Goal: Information Seeking & Learning: Compare options

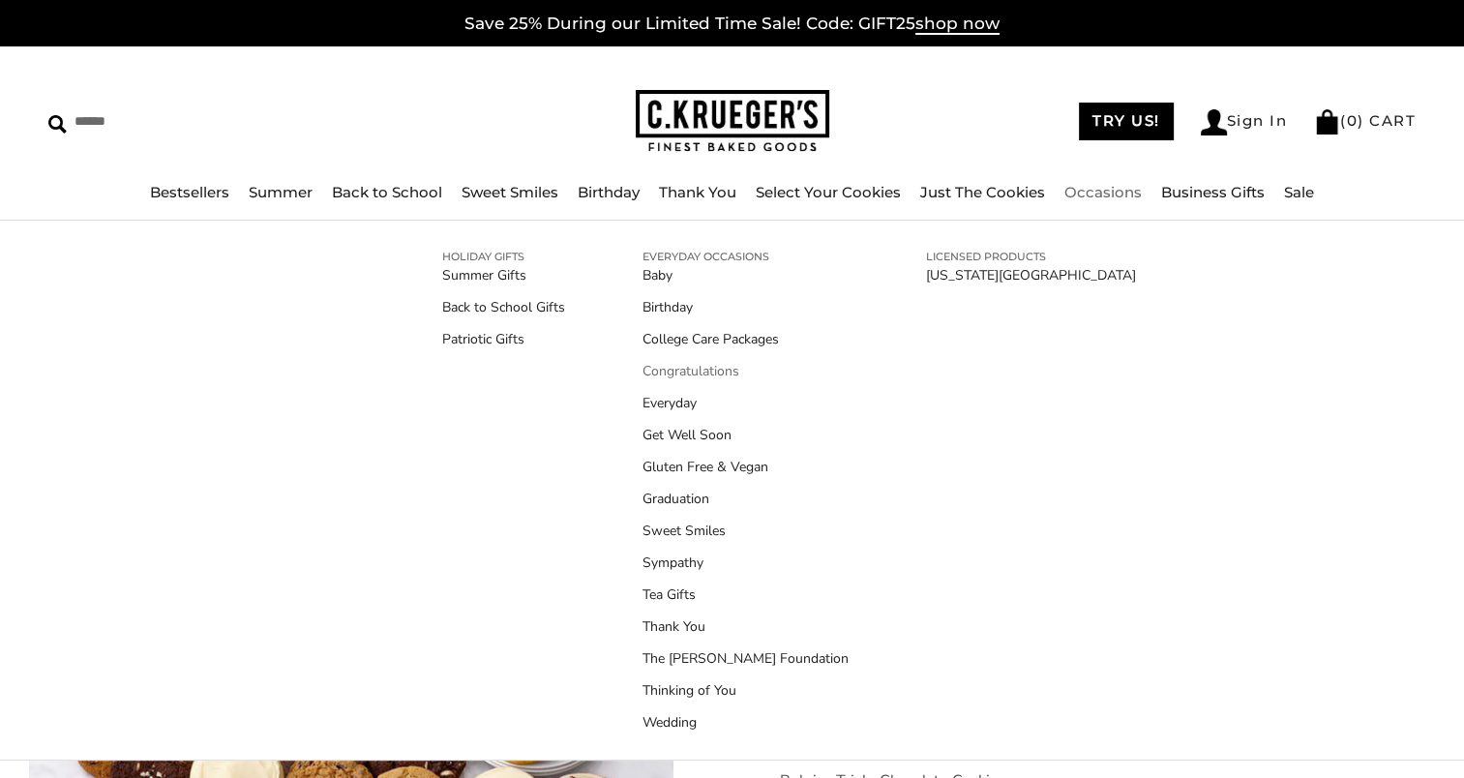
click at [682, 372] on link "Congratulations" at bounding box center [746, 371] width 206 height 20
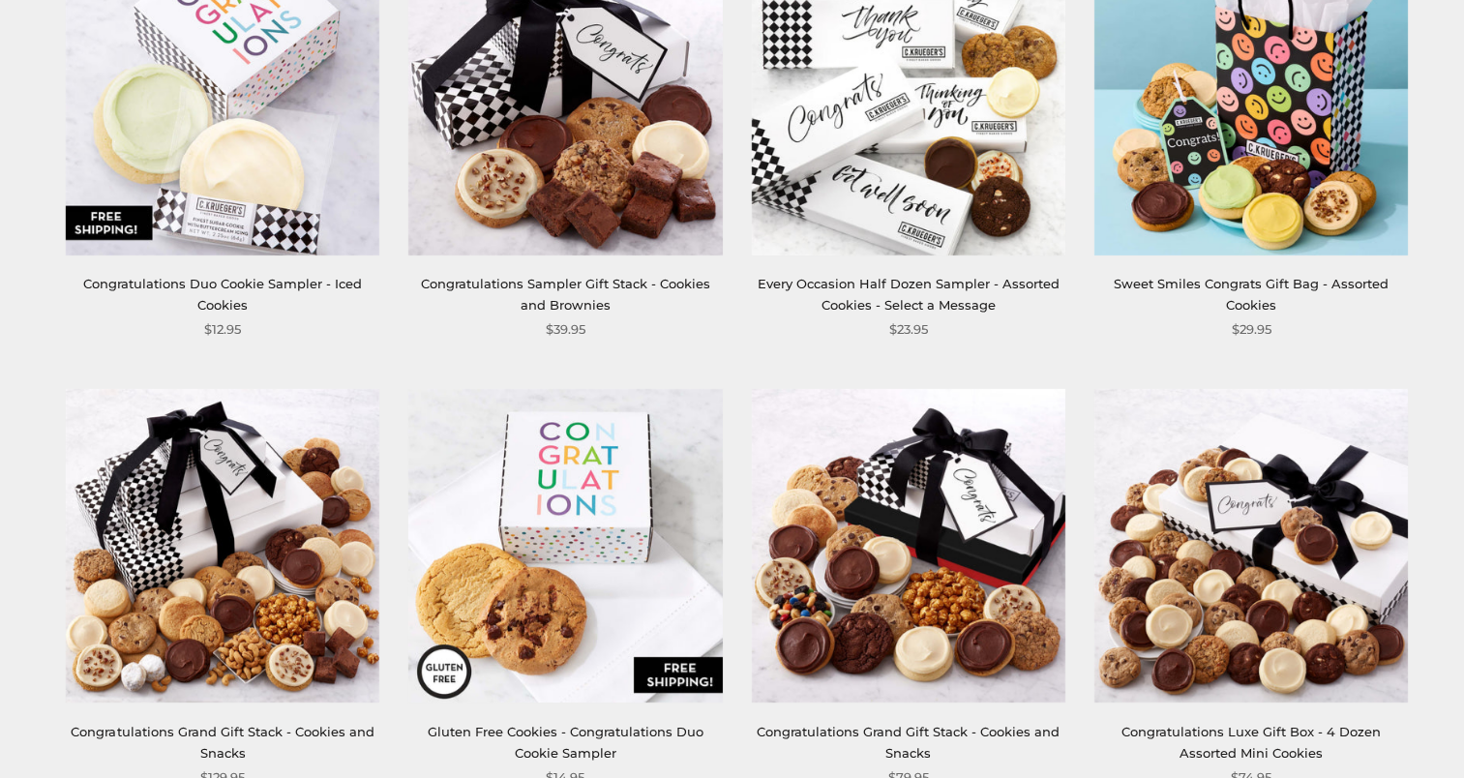
scroll to position [581, 0]
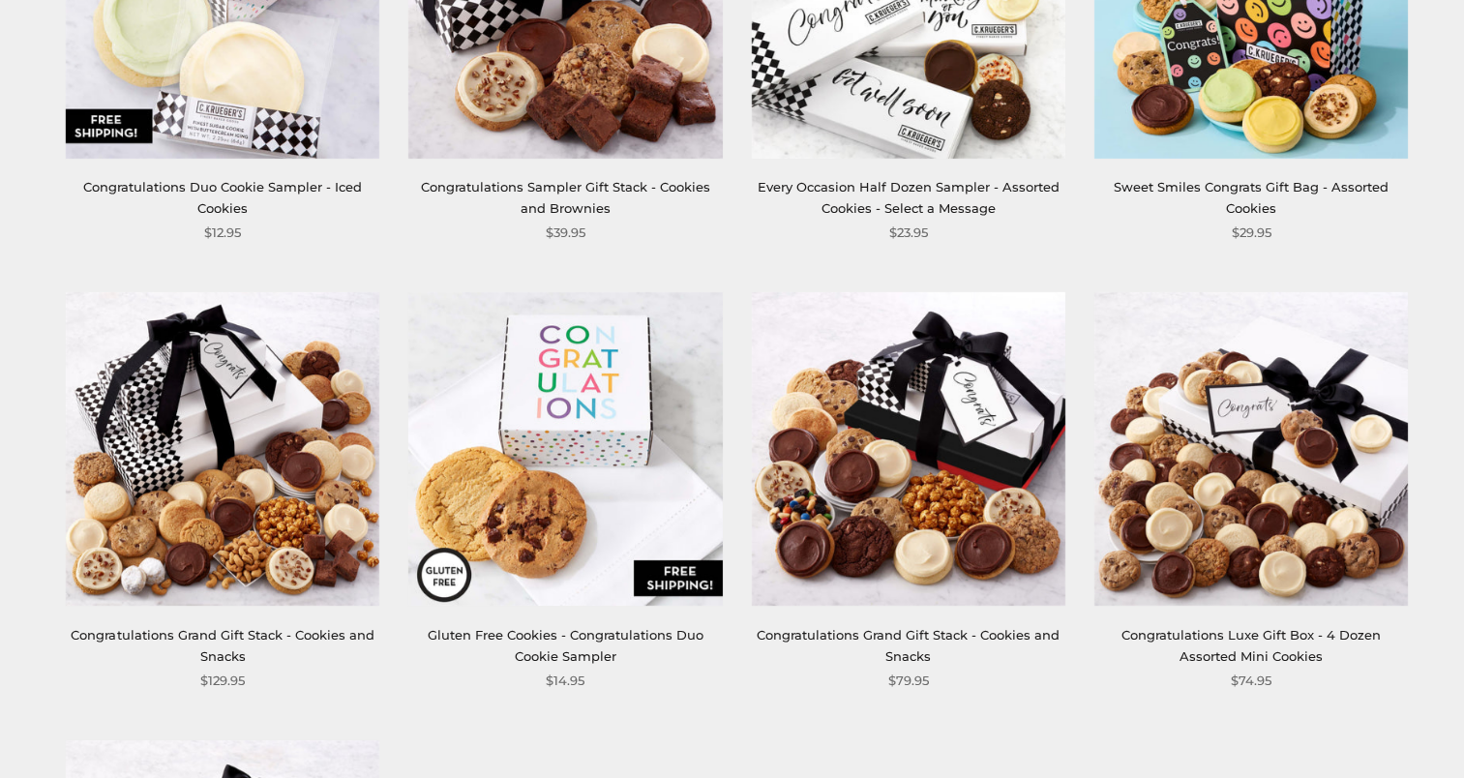
click at [1181, 120] on img at bounding box center [1252, 1] width 314 height 314
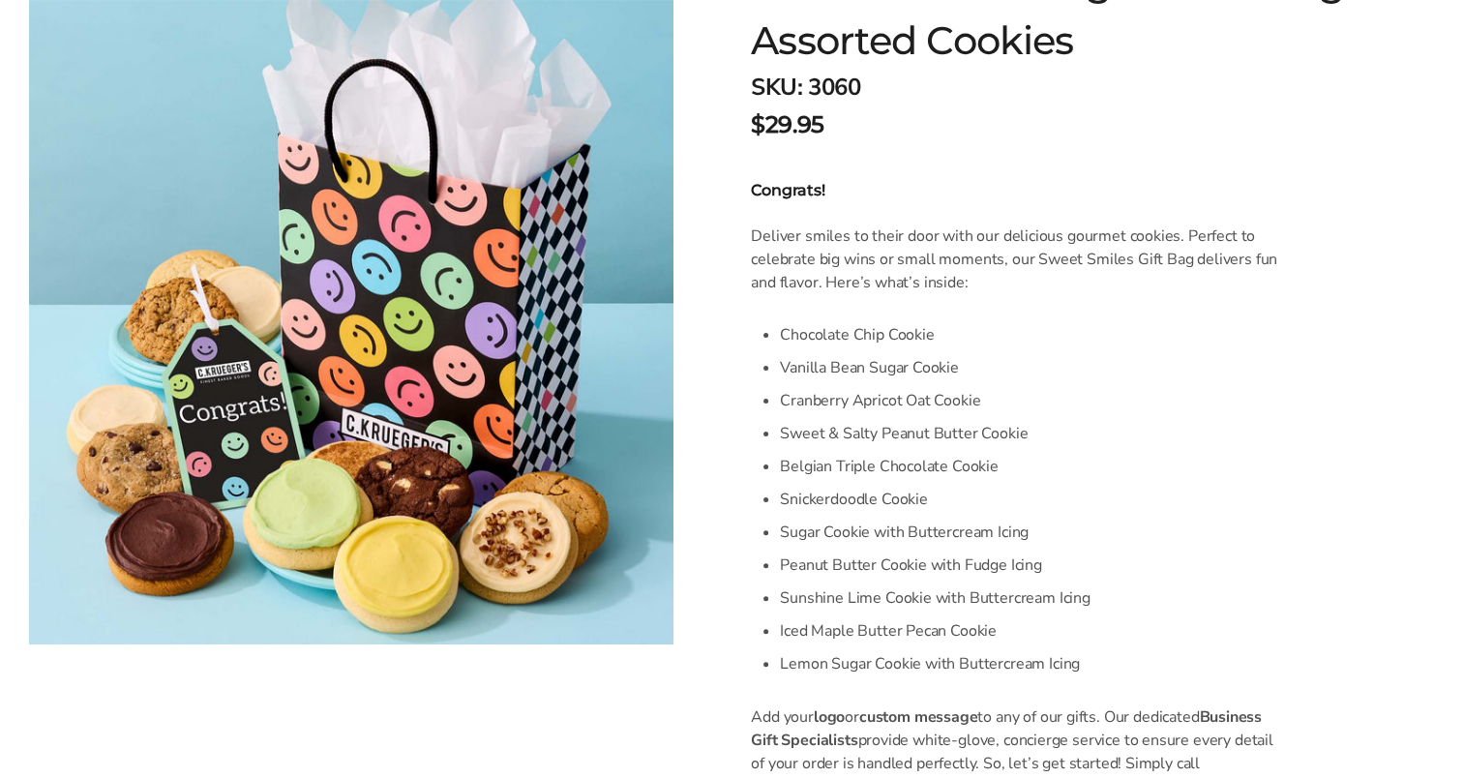
scroll to position [290, 0]
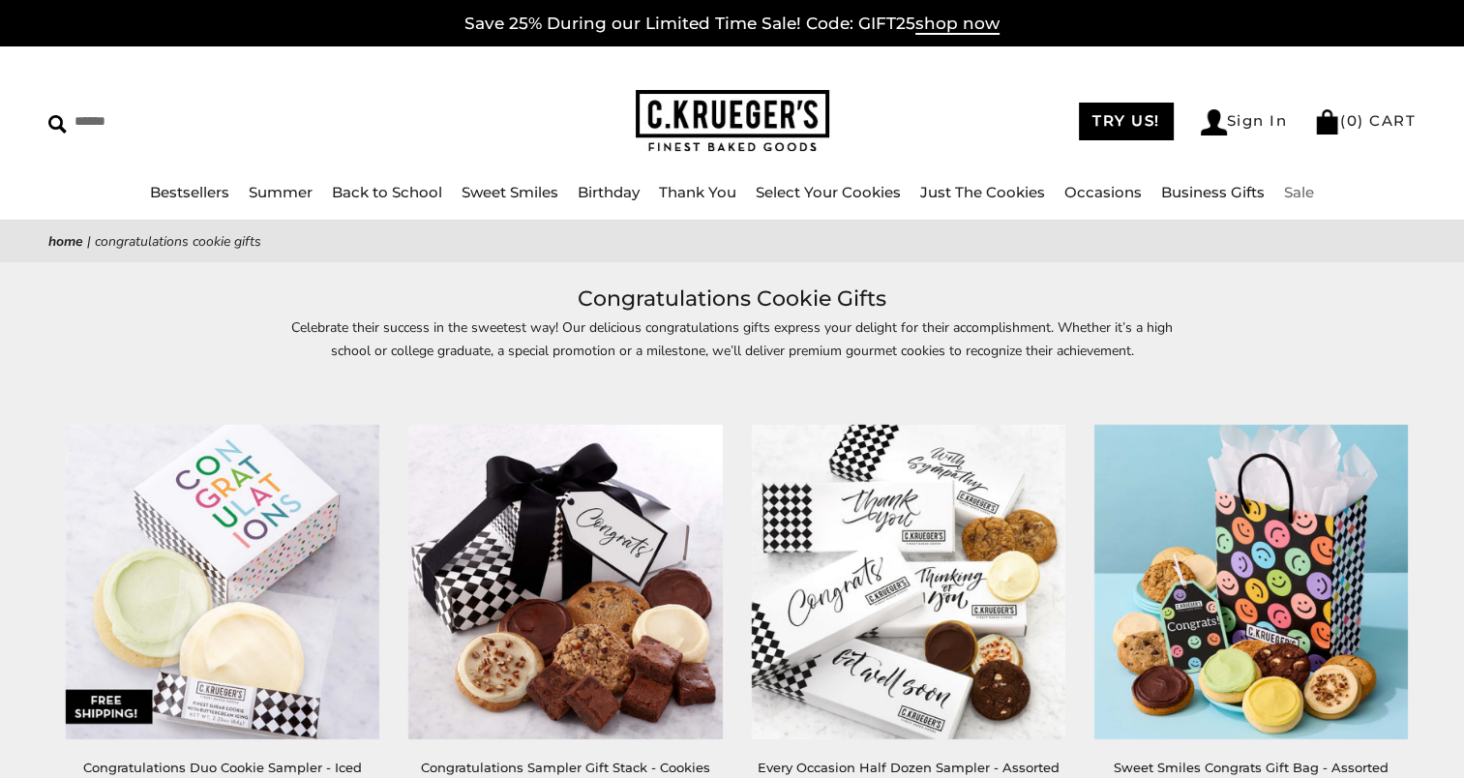
click at [1300, 193] on link "Sale" at bounding box center [1299, 192] width 30 height 18
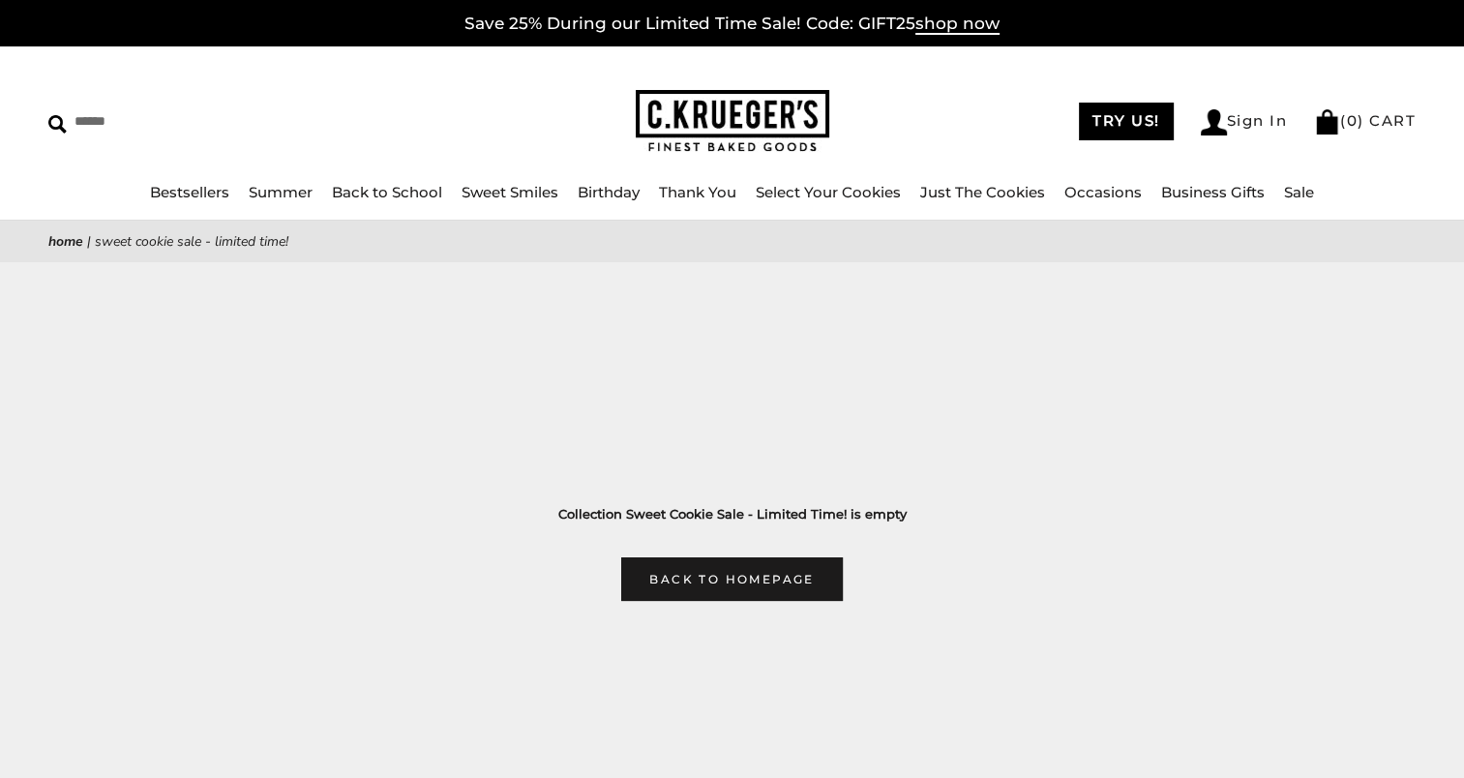
click at [685, 512] on h3 "Collection Sweet Cookie Sale - Limited Time! is empty" at bounding box center [731, 514] width 1309 height 20
click at [177, 194] on link "Bestsellers" at bounding box center [189, 192] width 79 height 18
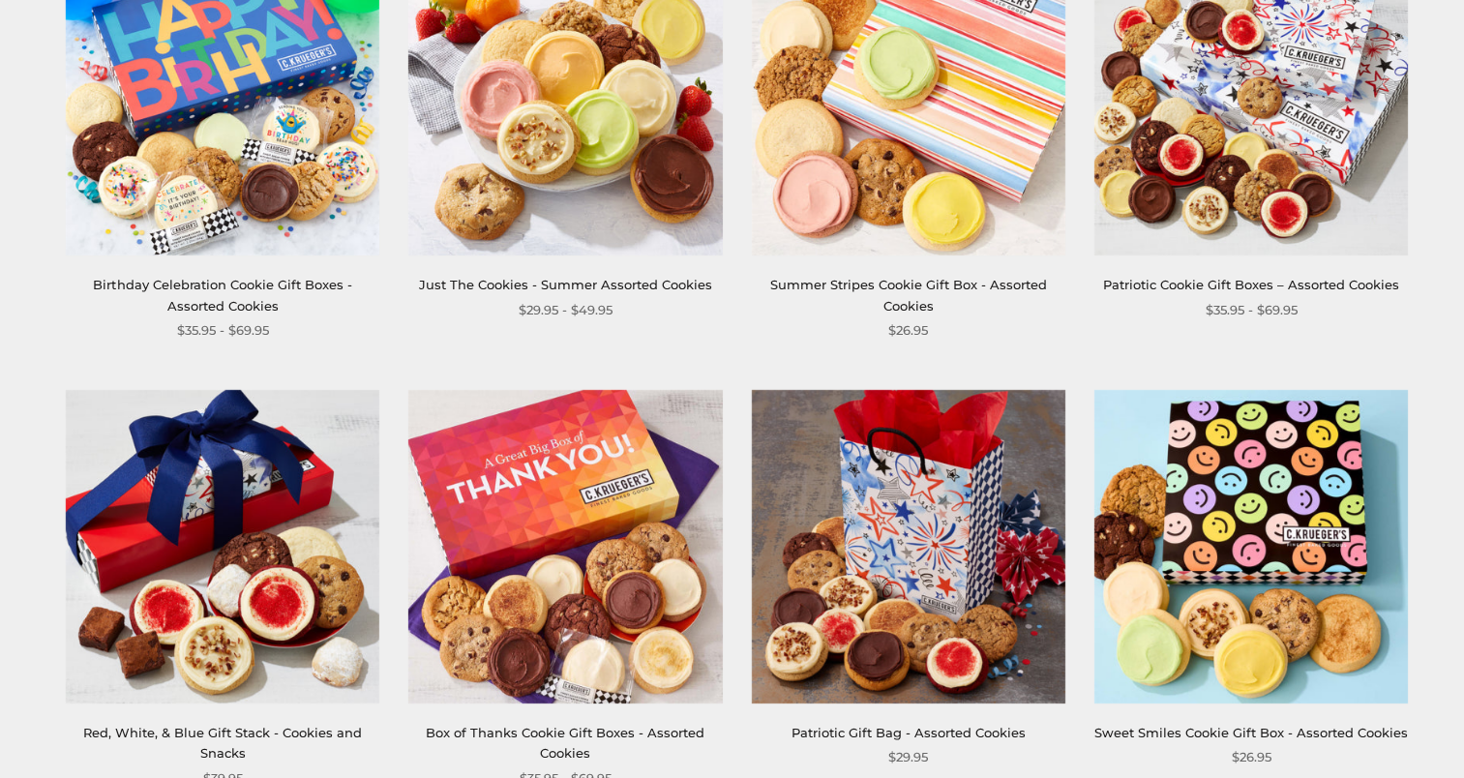
scroll to position [581, 0]
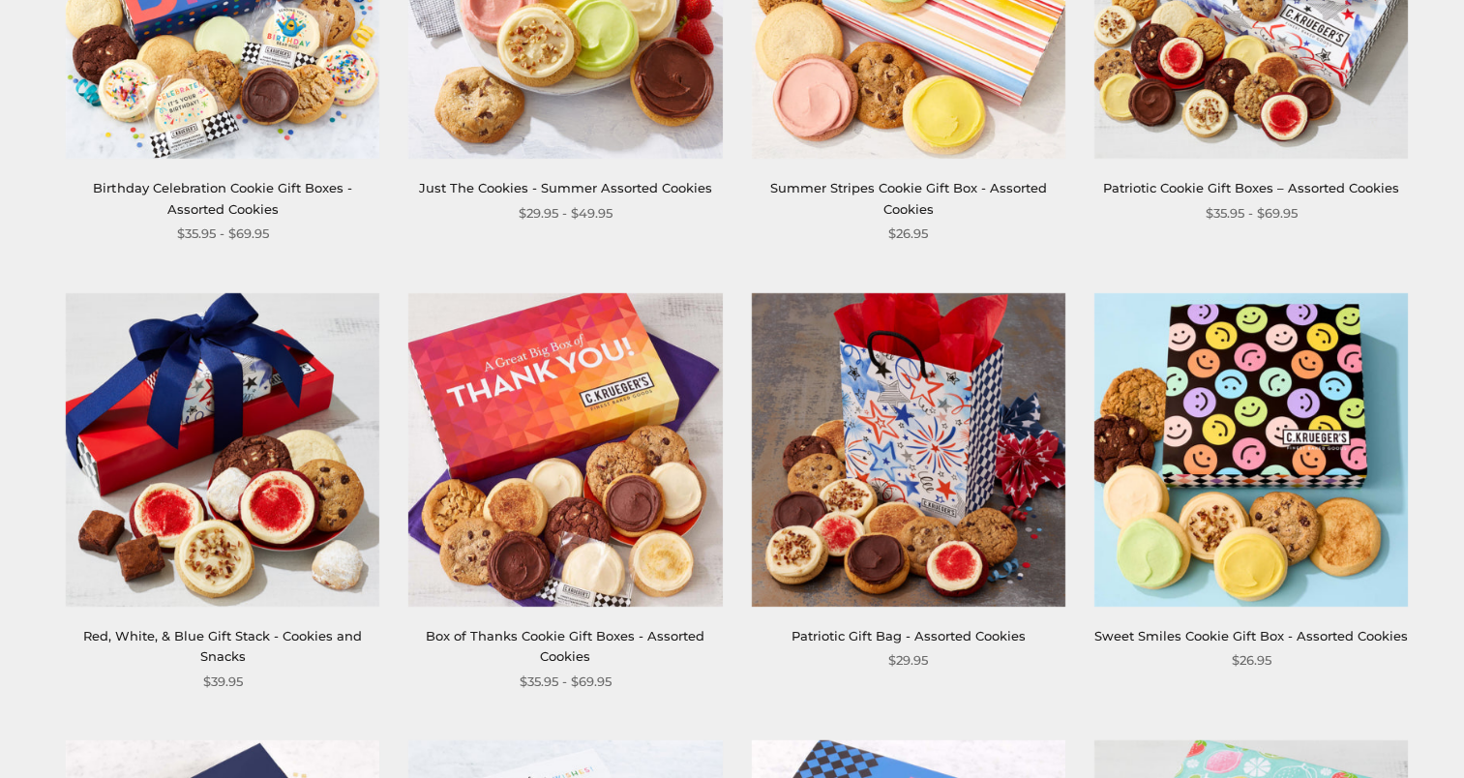
click at [1262, 495] on img at bounding box center [1252, 449] width 314 height 314
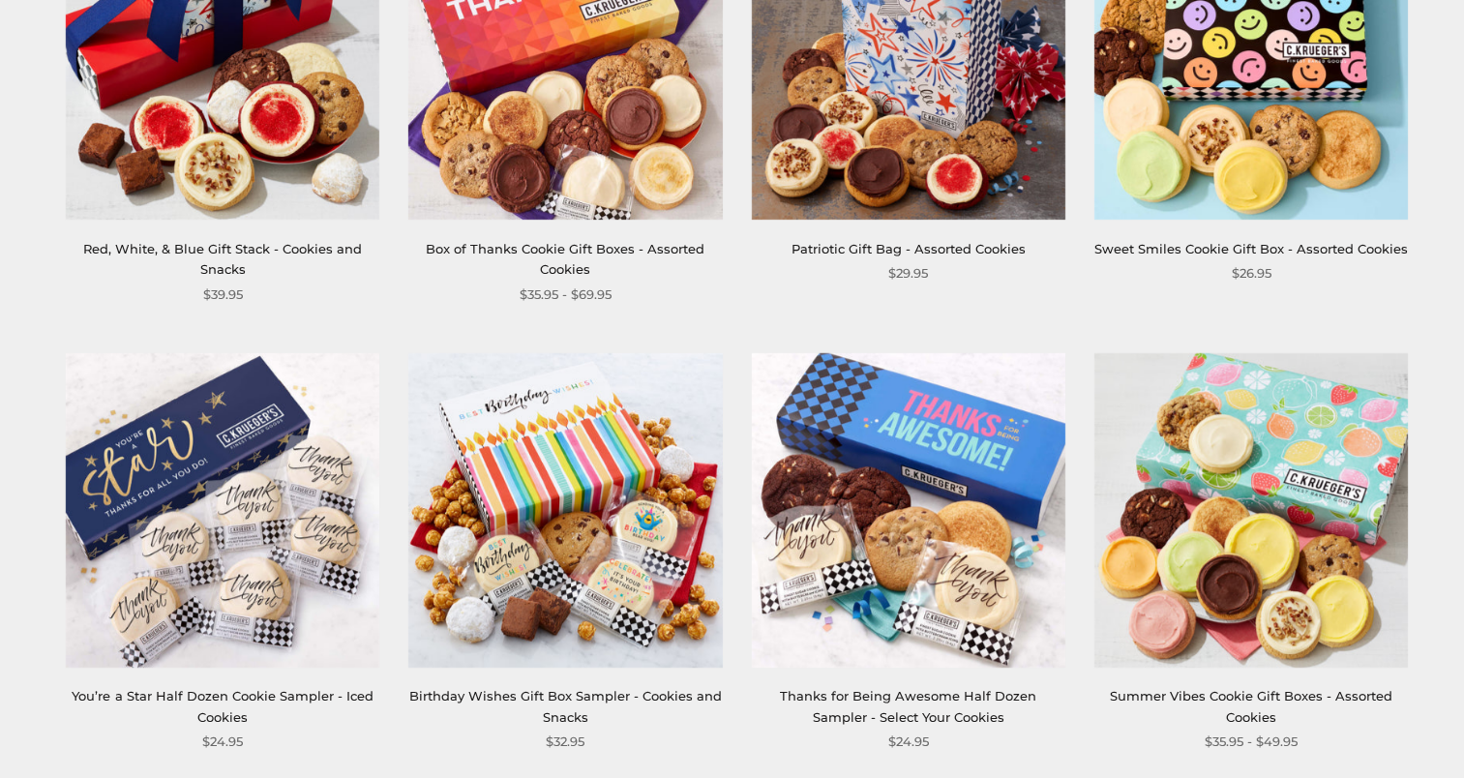
scroll to position [1065, 0]
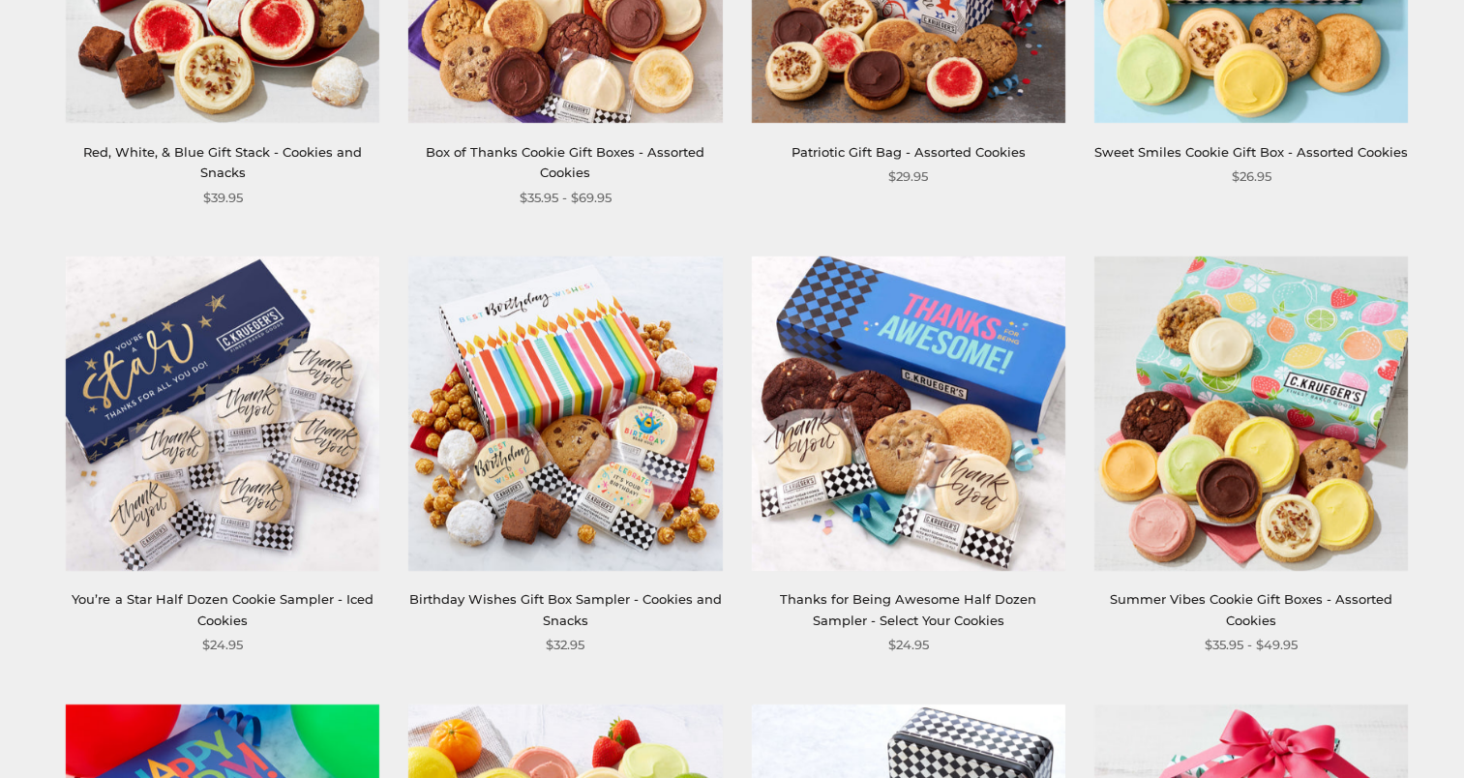
click at [1236, 439] on img at bounding box center [1252, 413] width 314 height 314
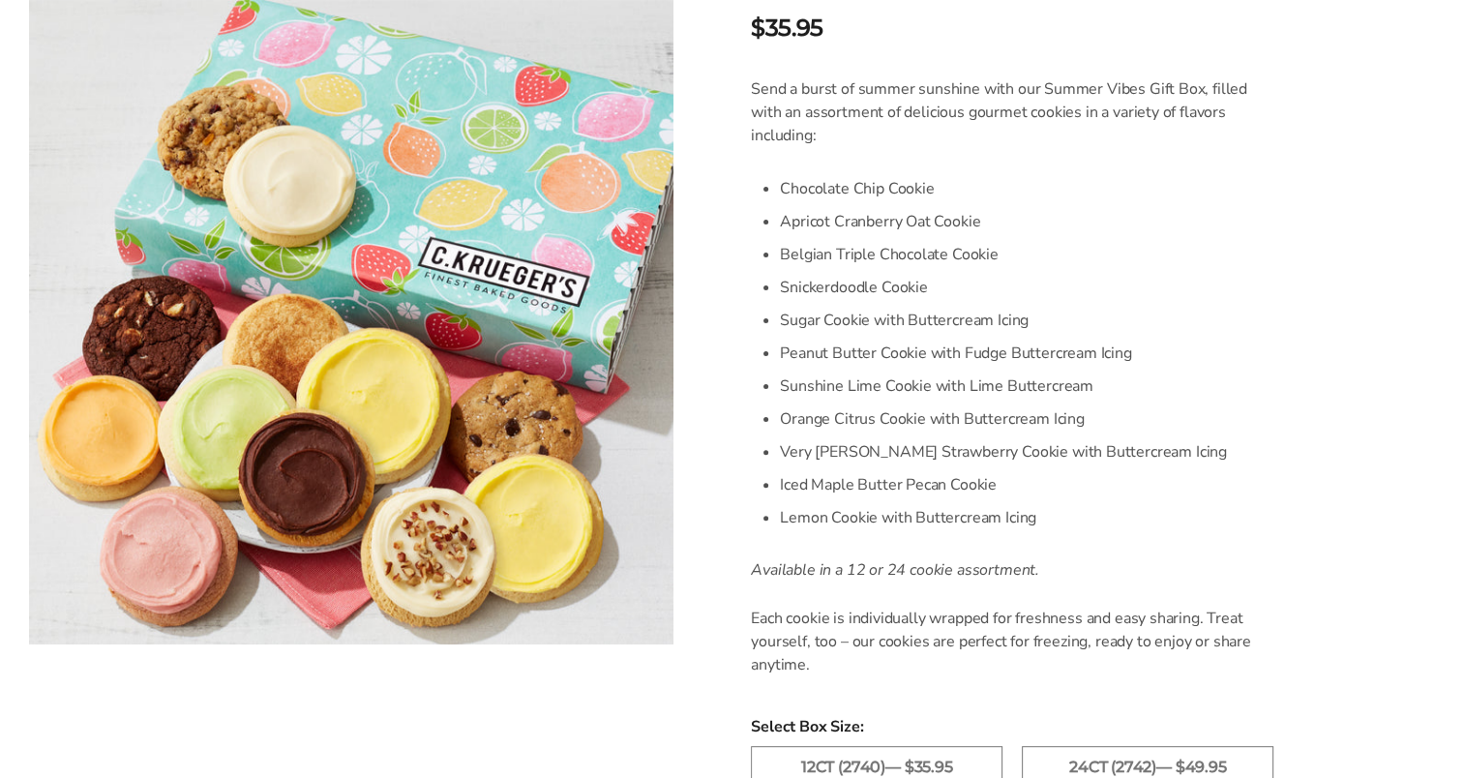
scroll to position [581, 0]
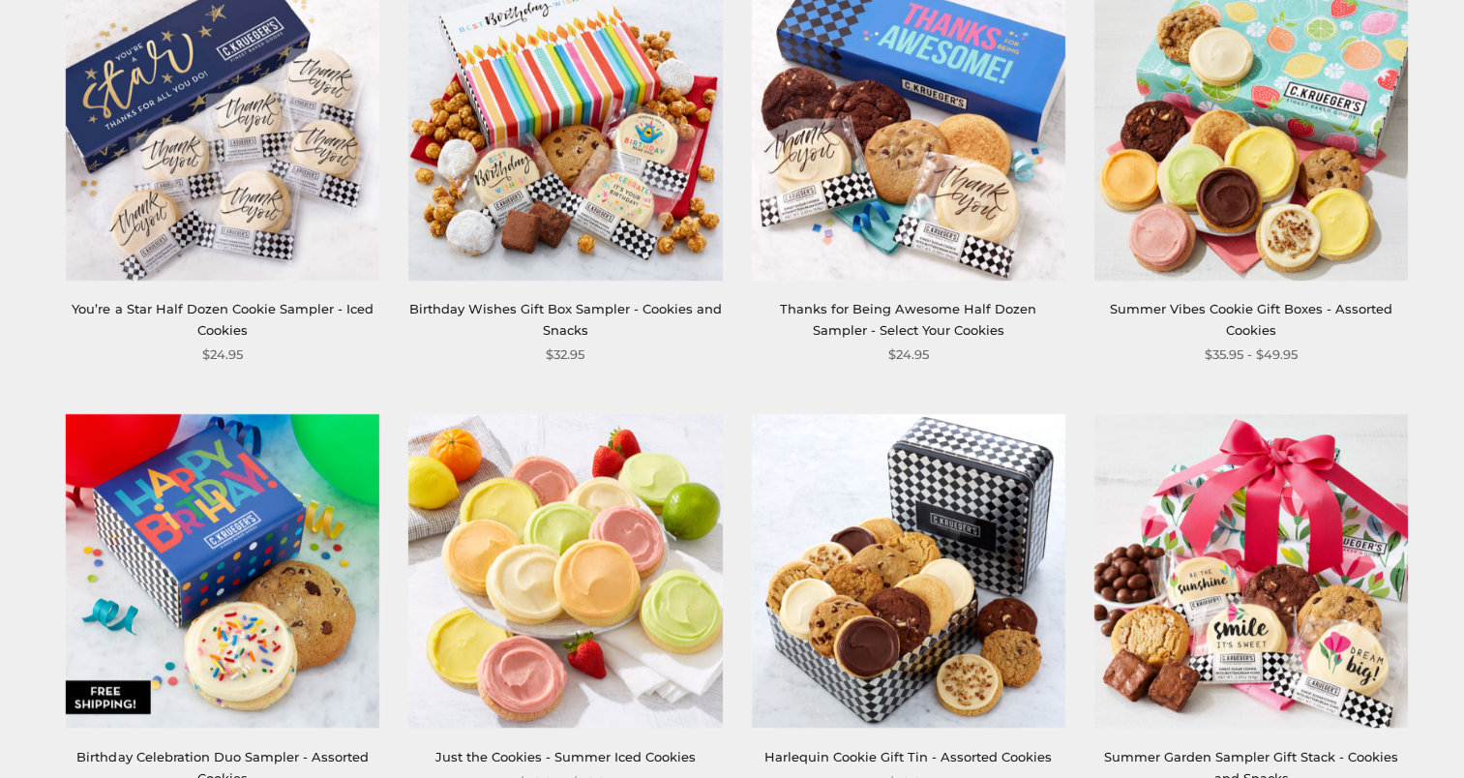
scroll to position [1452, 0]
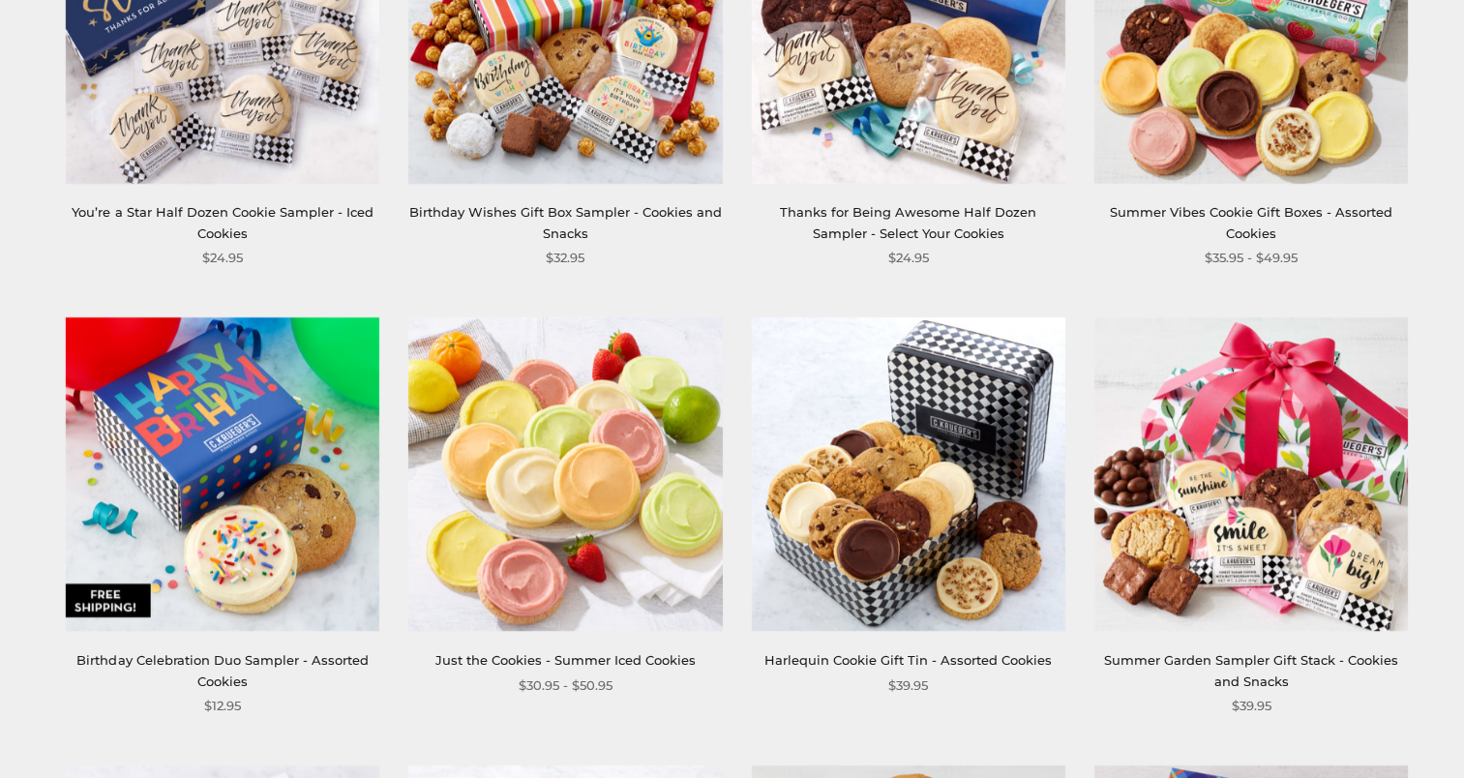
click at [511, 454] on img at bounding box center [565, 474] width 314 height 314
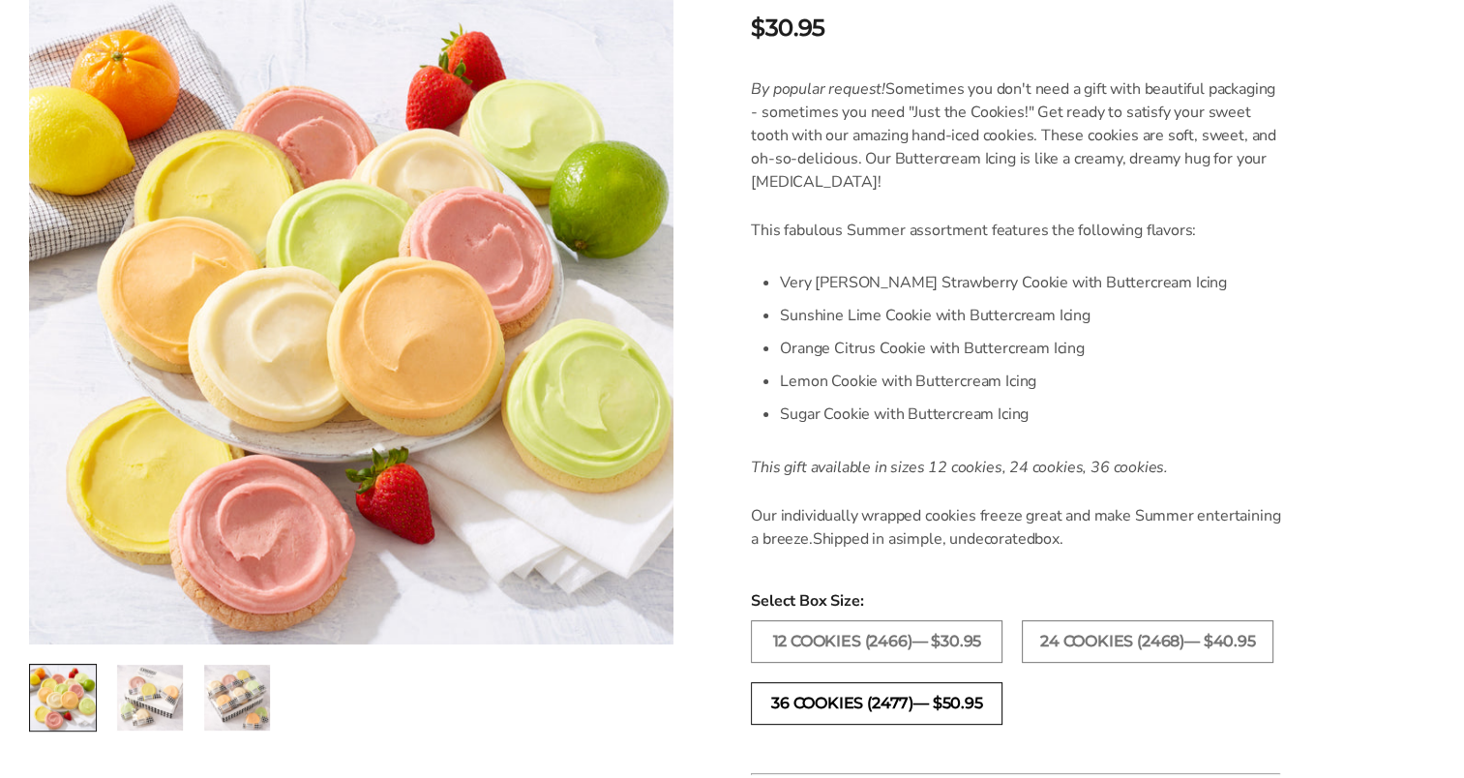
click at [897, 697] on label "36 COOKIES (2477)— $50.95" at bounding box center [877, 703] width 252 height 43
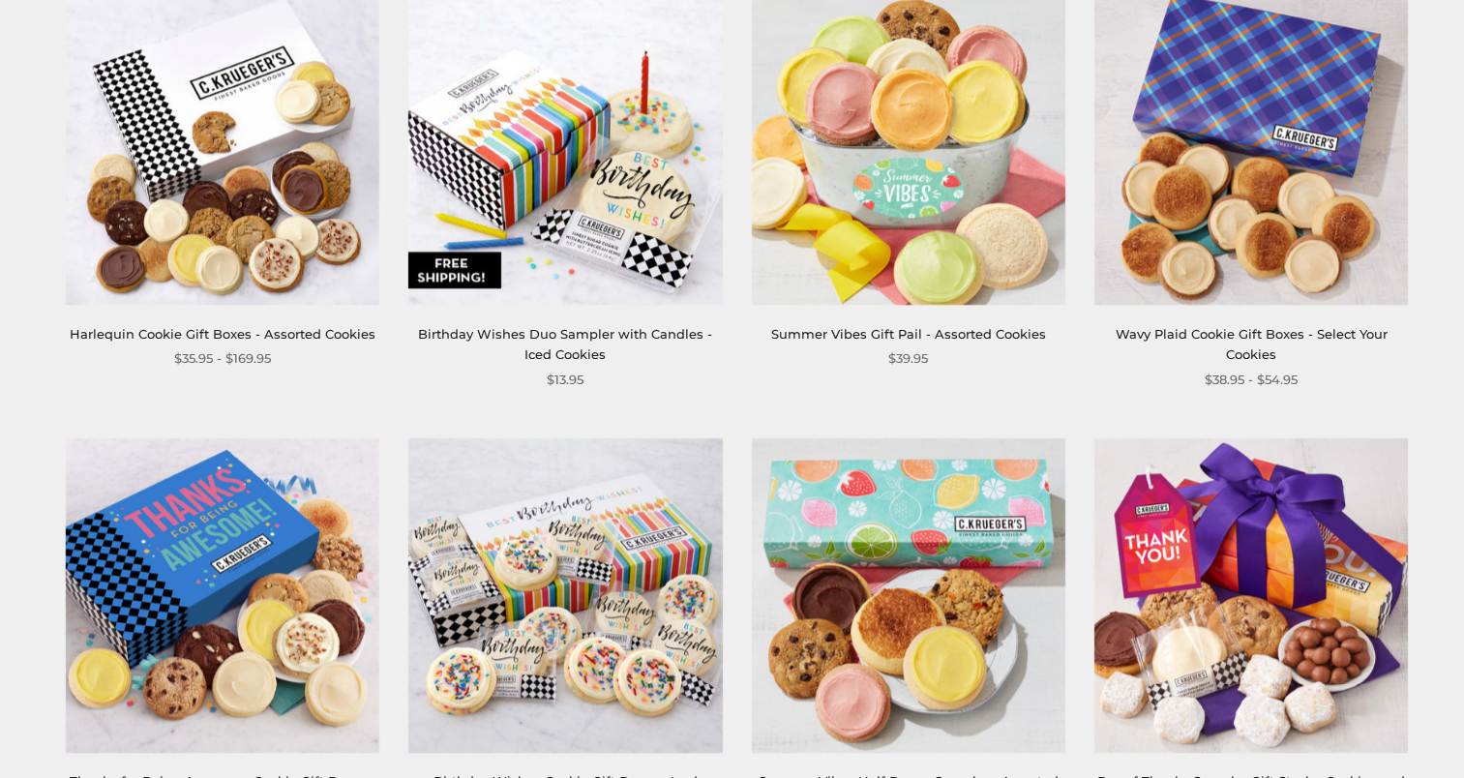
scroll to position [2323, 0]
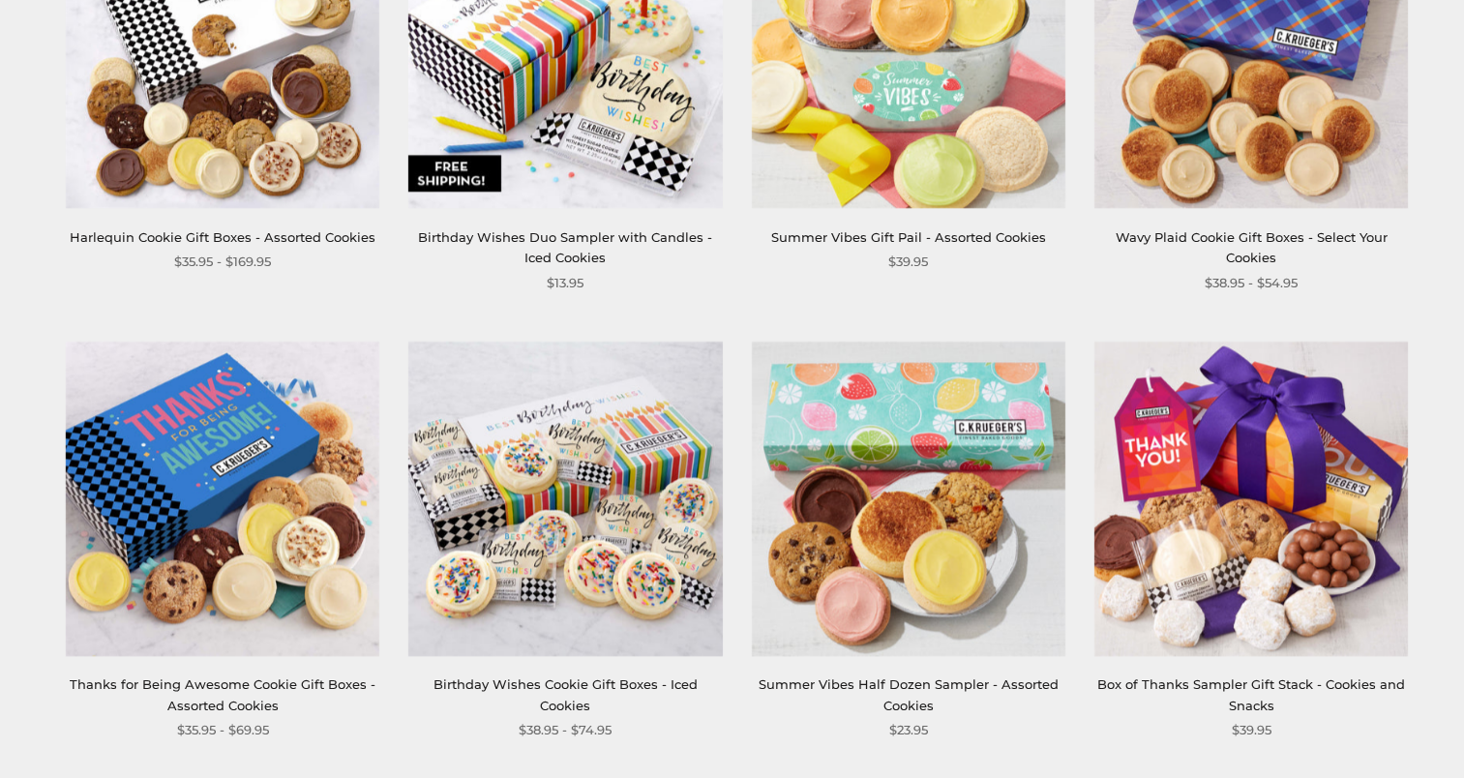
click at [255, 139] on img at bounding box center [223, 51] width 314 height 314
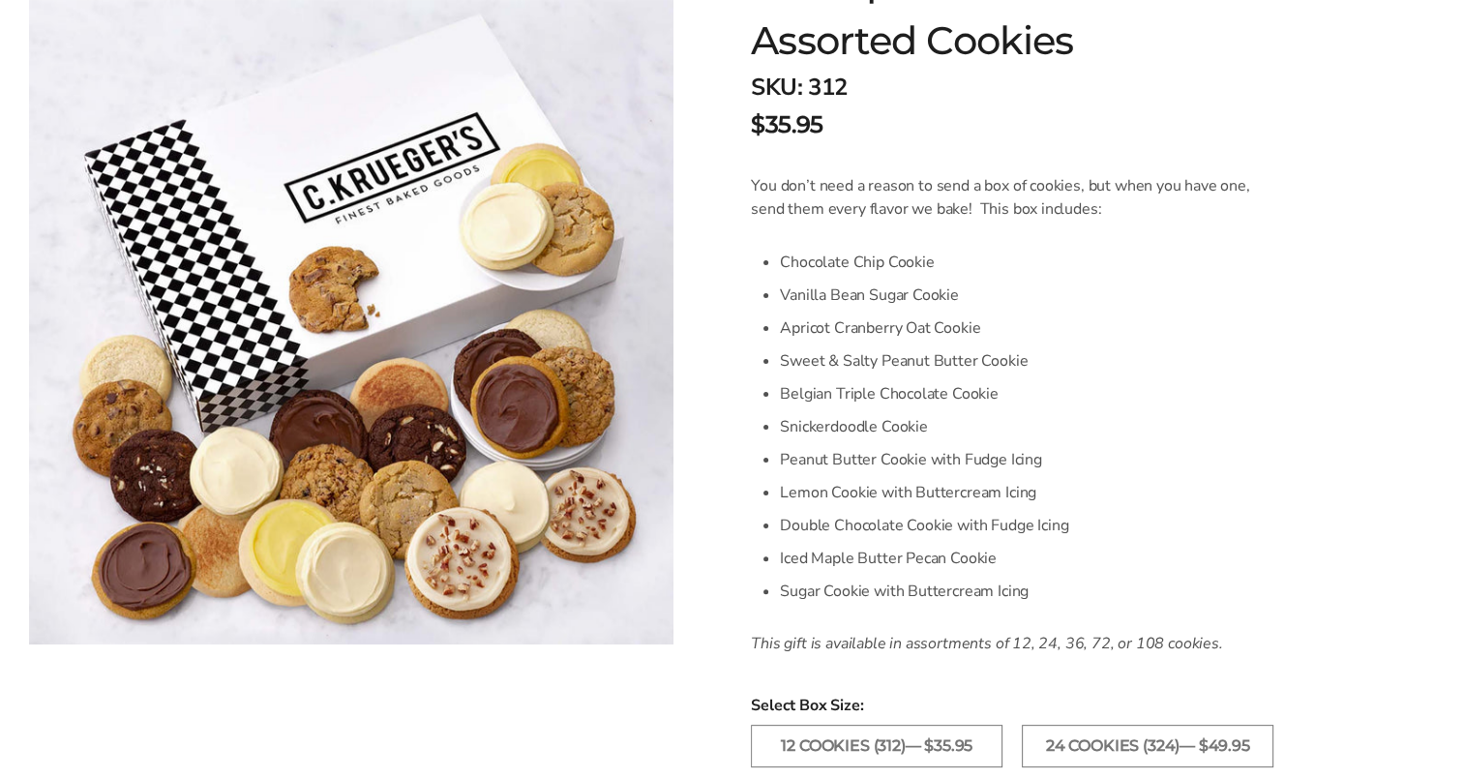
scroll to position [484, 0]
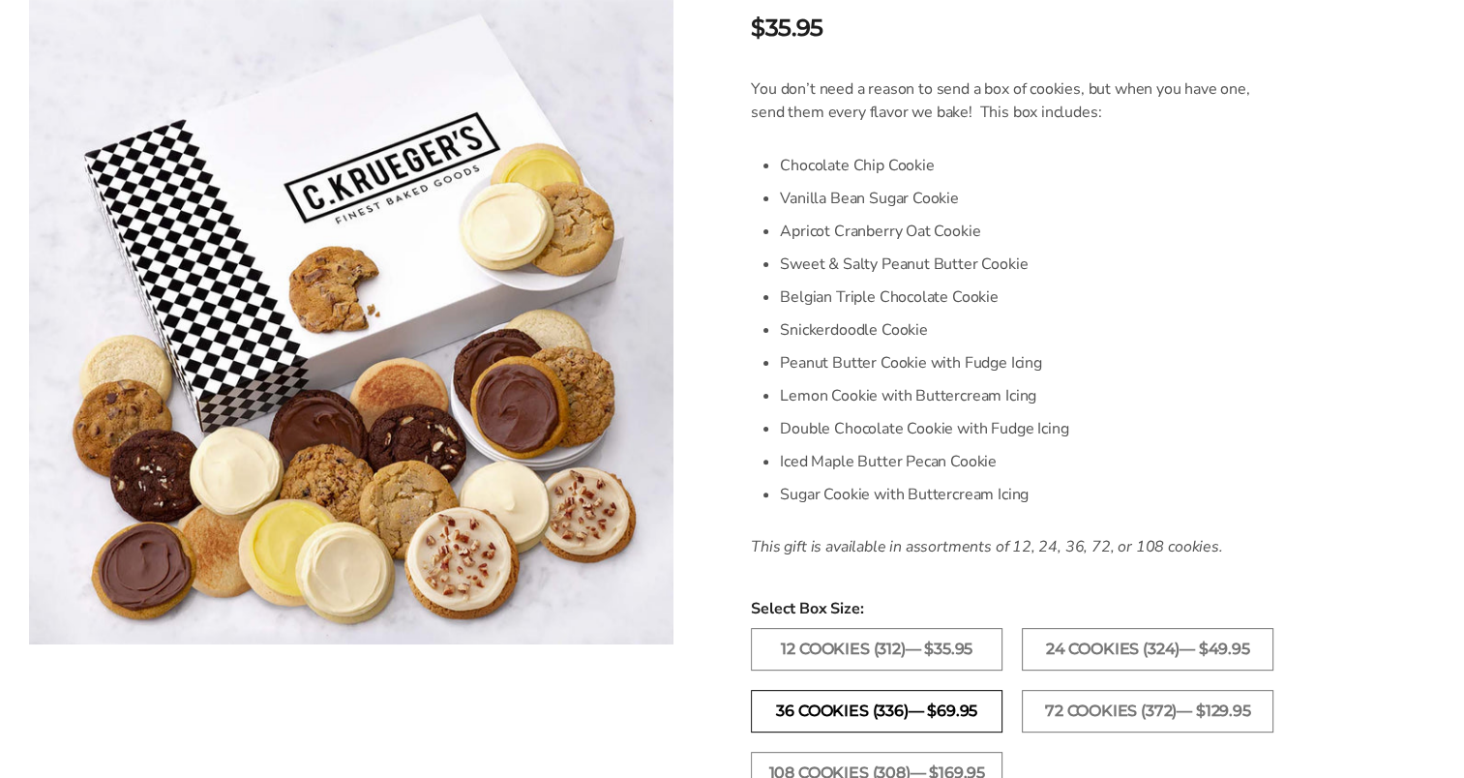
click at [855, 716] on label "36 Cookies (336)— $69.95" at bounding box center [877, 711] width 252 height 43
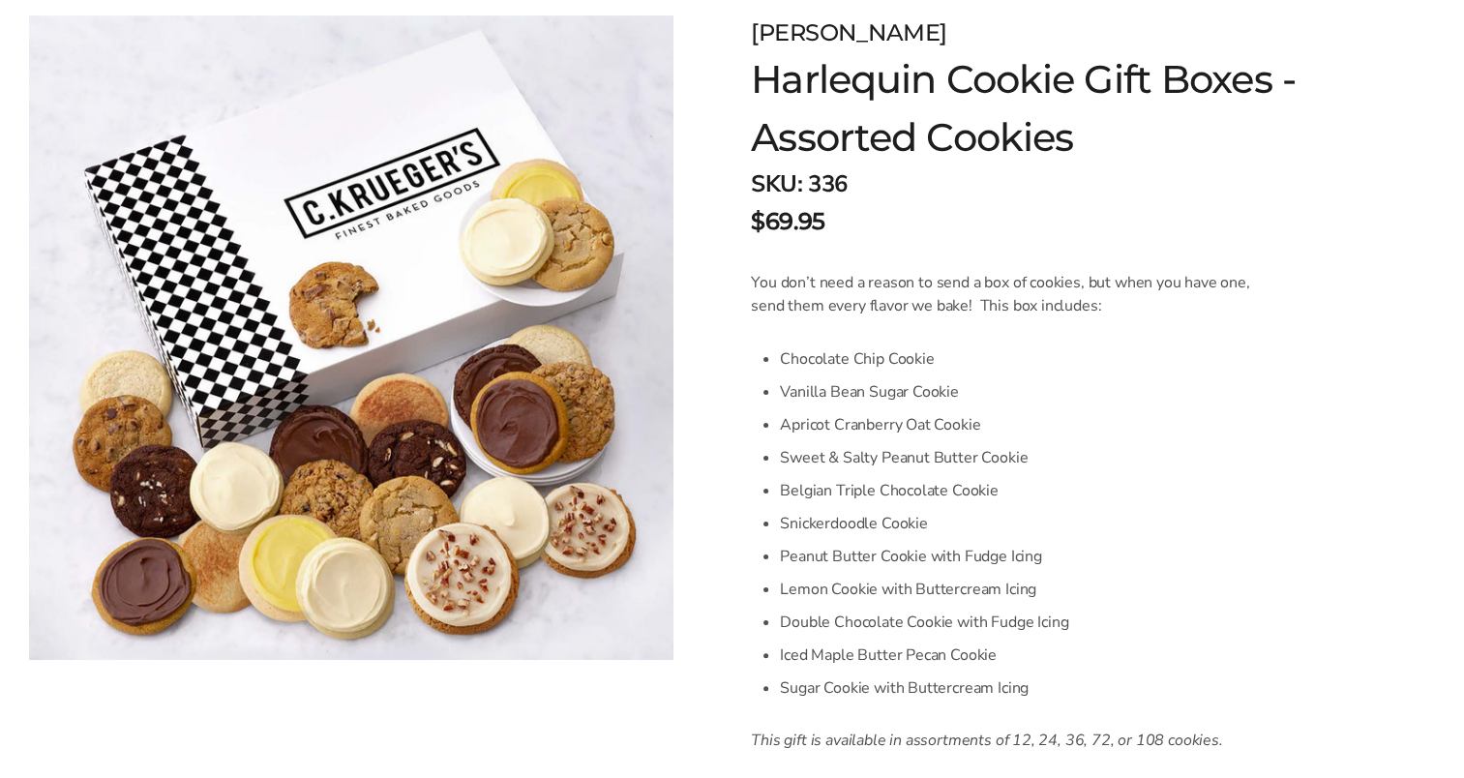
scroll to position [97, 0]
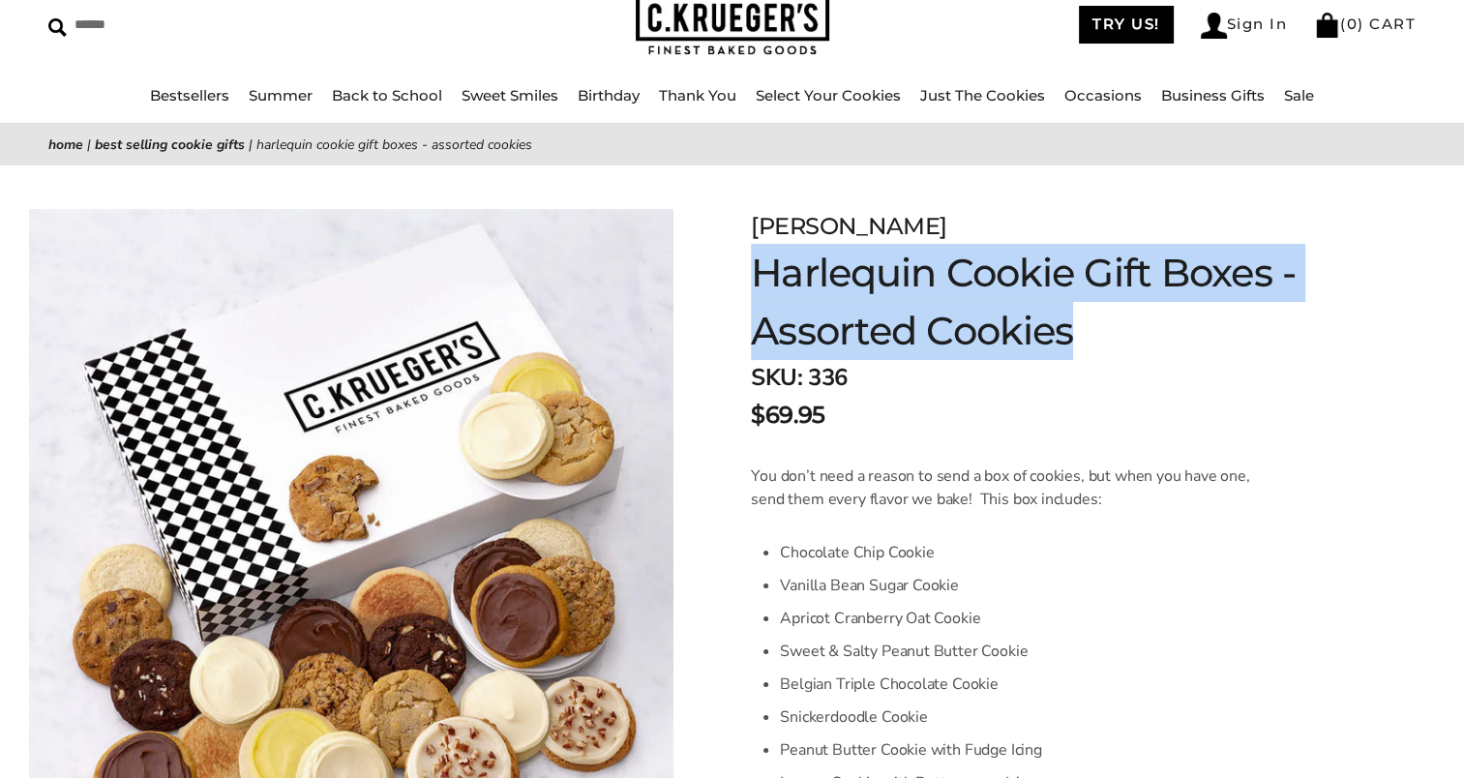
drag, startPoint x: 1075, startPoint y: 329, endPoint x: 759, endPoint y: 281, distance: 320.1
click at [759, 281] on h1 "Harlequin Cookie Gift Boxes - Assorted Cookies" at bounding box center [1059, 302] width 617 height 116
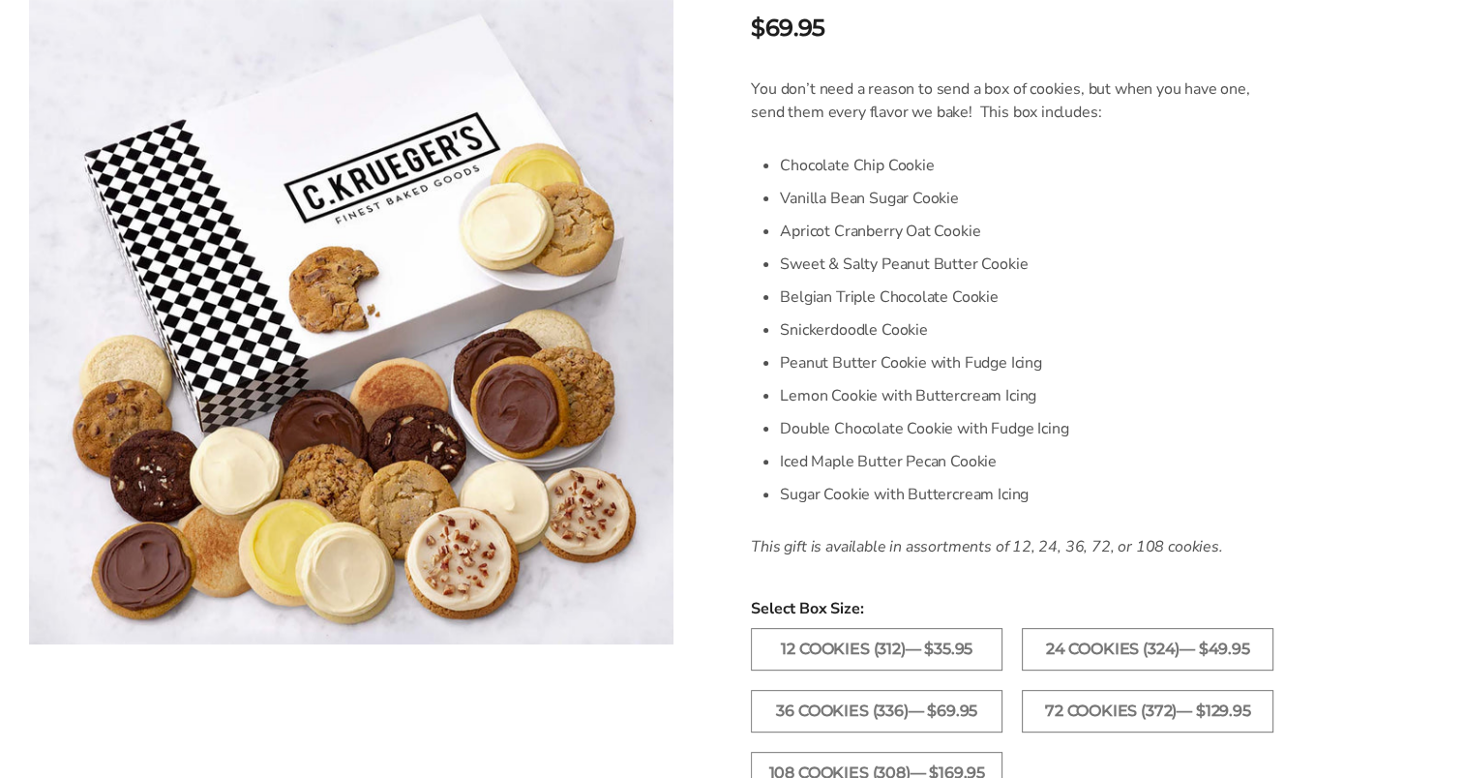
scroll to position [0, 0]
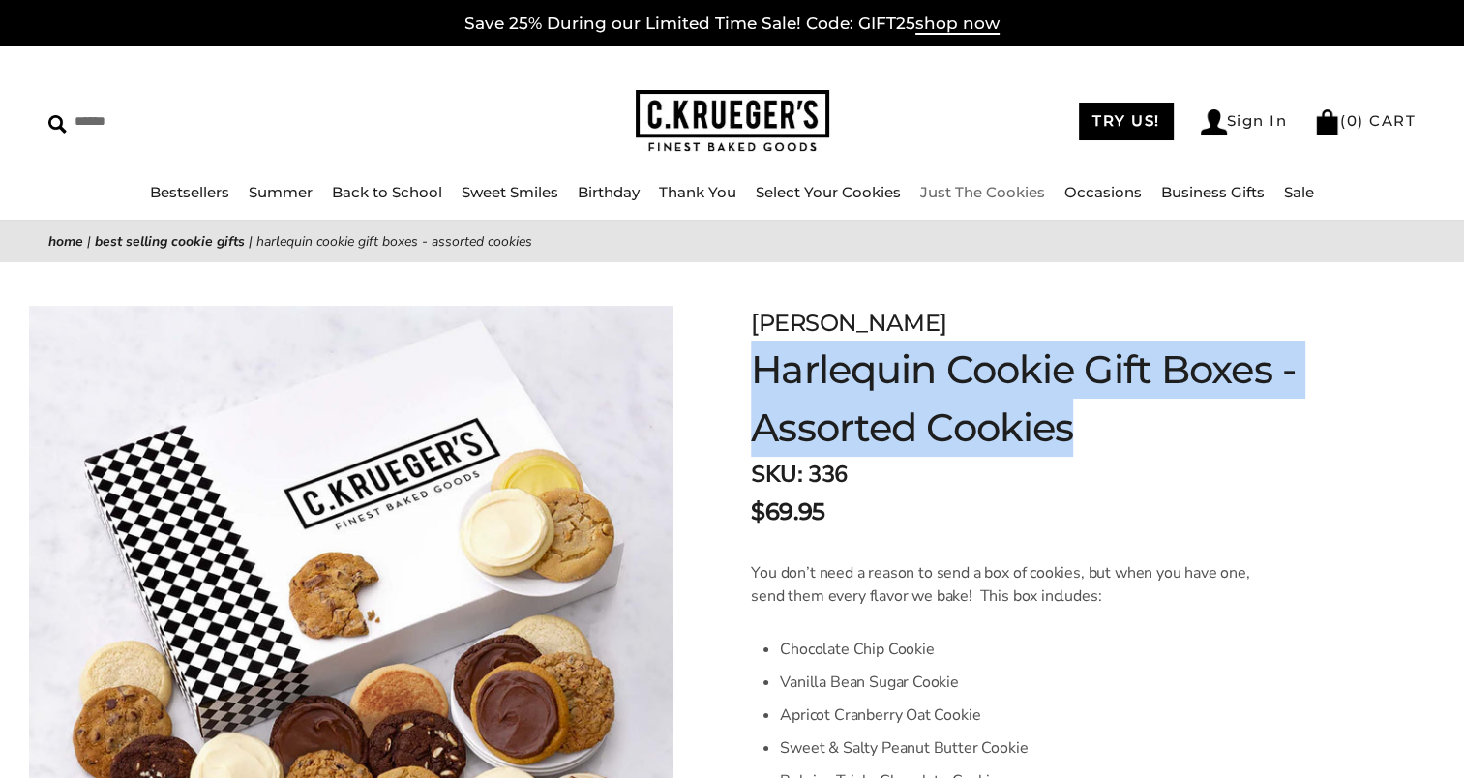
click at [964, 192] on link "Just The Cookies" at bounding box center [982, 192] width 125 height 18
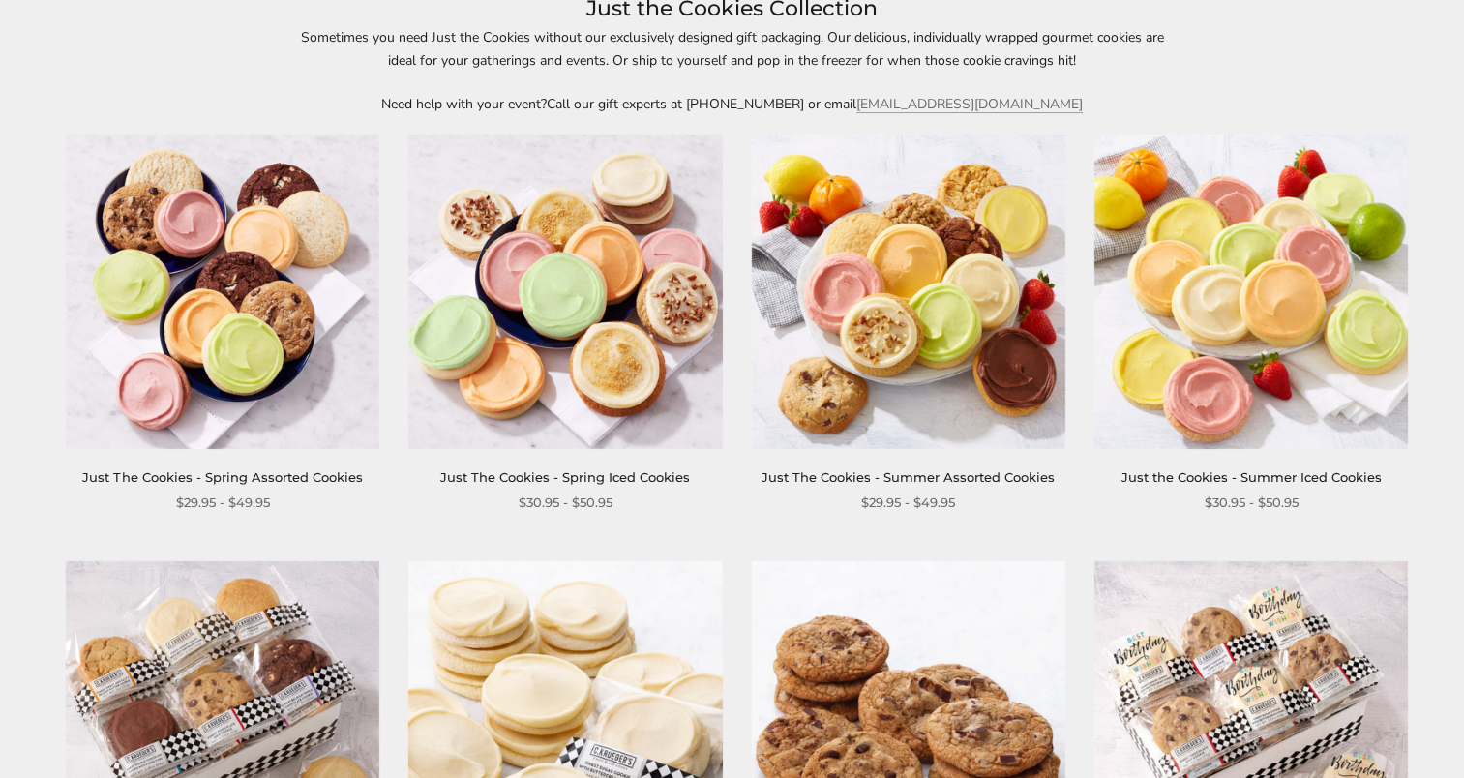
click at [621, 377] on img at bounding box center [565, 292] width 314 height 314
click at [880, 326] on img at bounding box center [908, 292] width 314 height 314
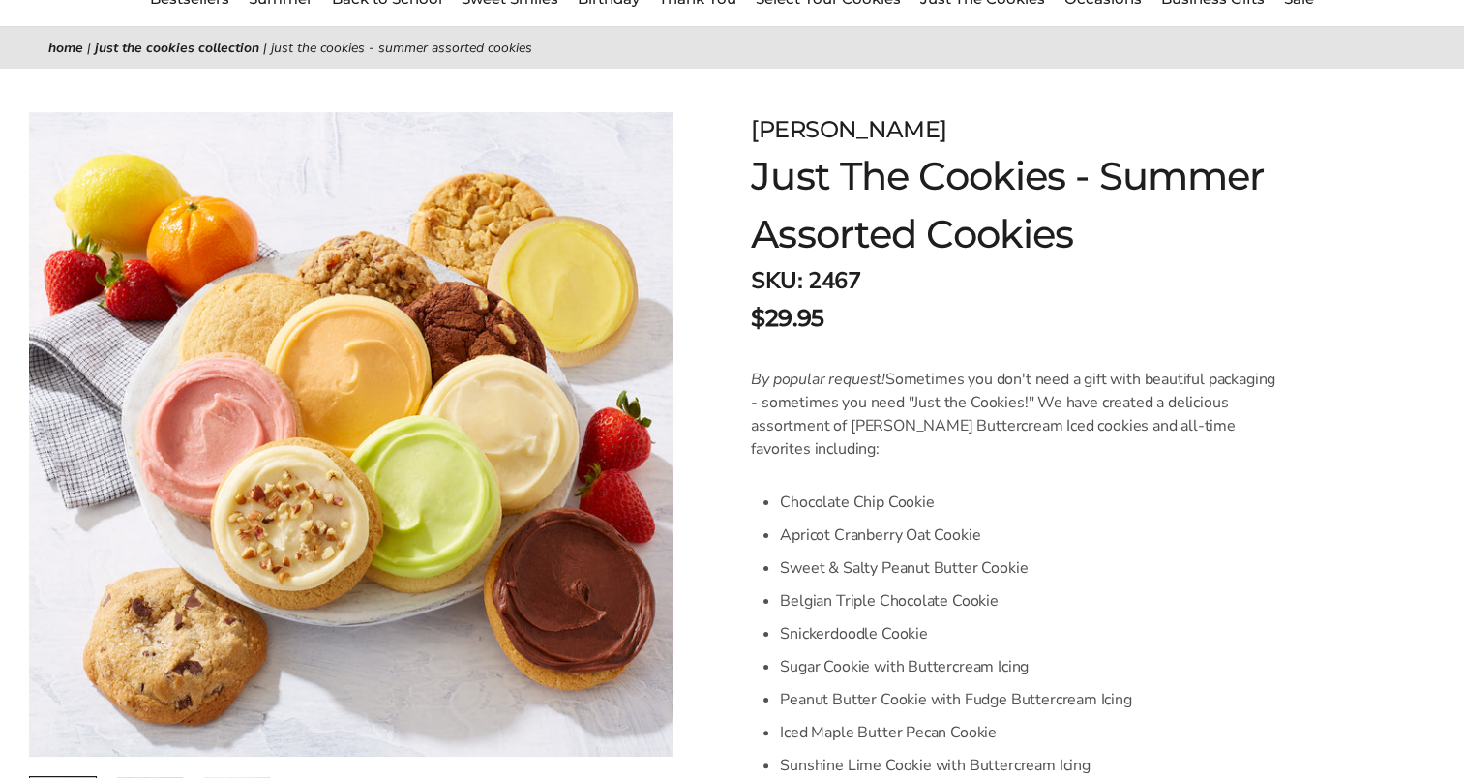
scroll to position [97, 0]
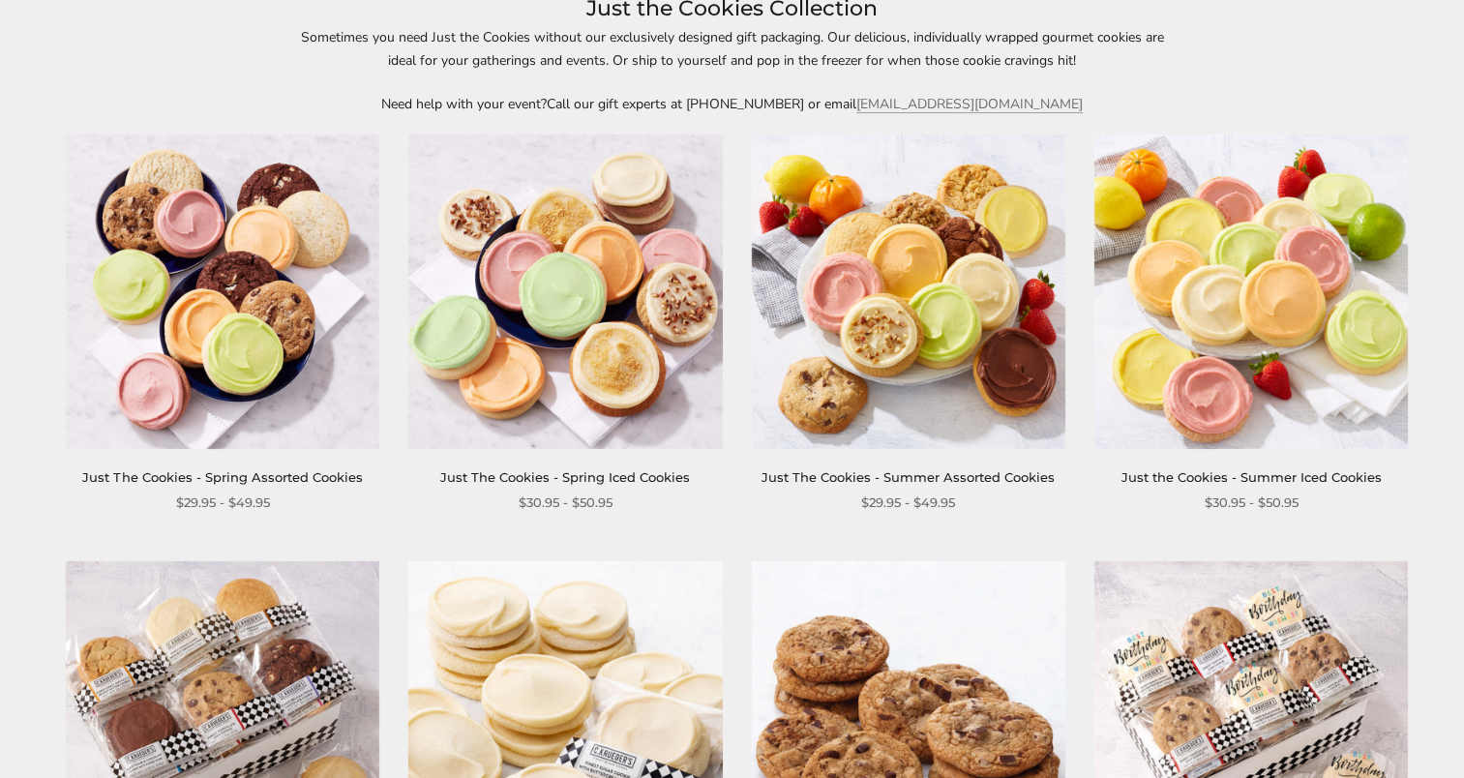
click at [1235, 373] on img at bounding box center [1252, 292] width 314 height 314
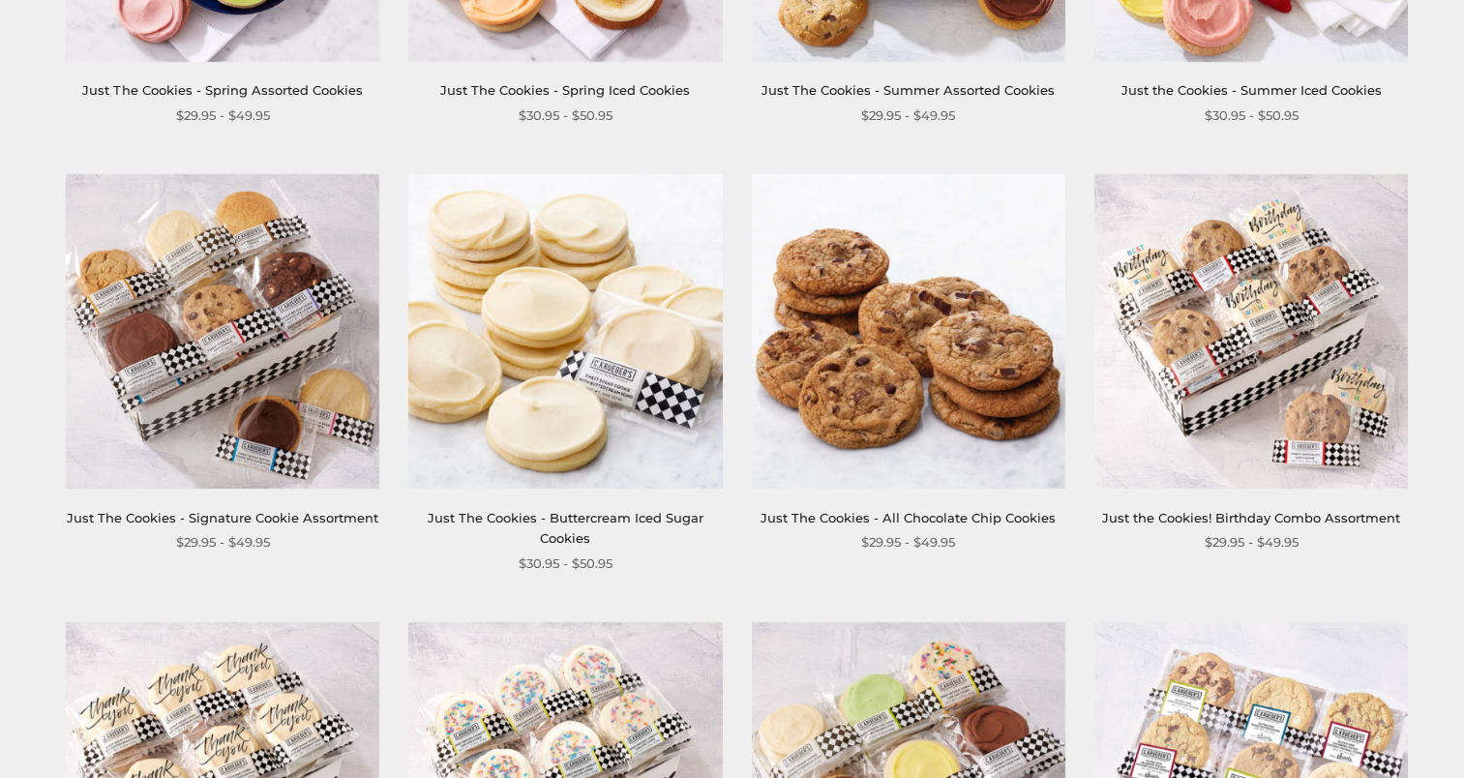
scroll to position [581, 0]
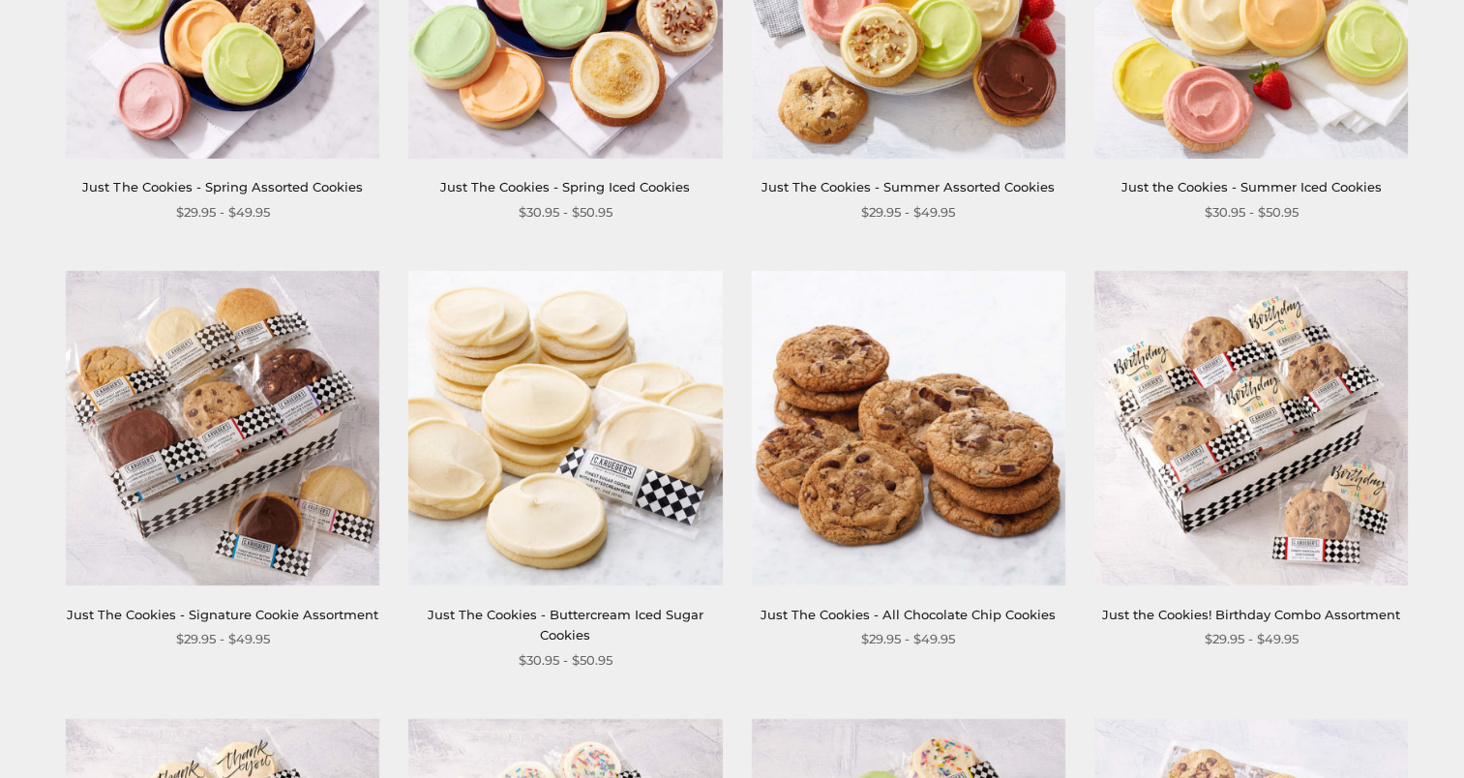
click at [1018, 449] on img at bounding box center [908, 428] width 314 height 314
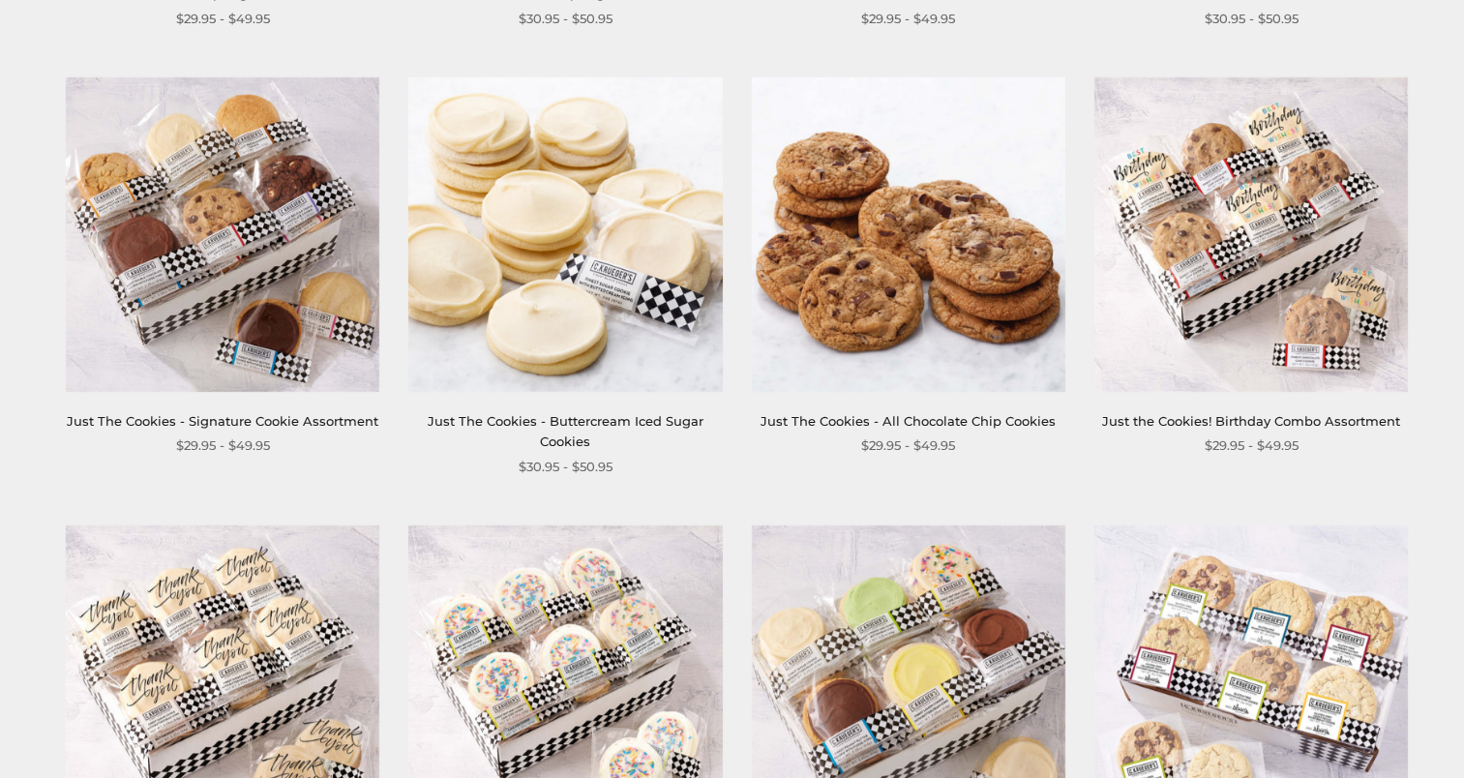
scroll to position [871, 0]
